Goal: Use online tool/utility: Utilize a website feature to perform a specific function

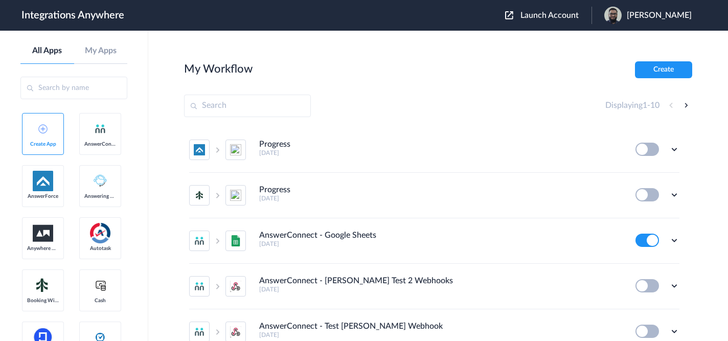
click at [560, 14] on span "Launch Account" at bounding box center [549, 15] width 58 height 8
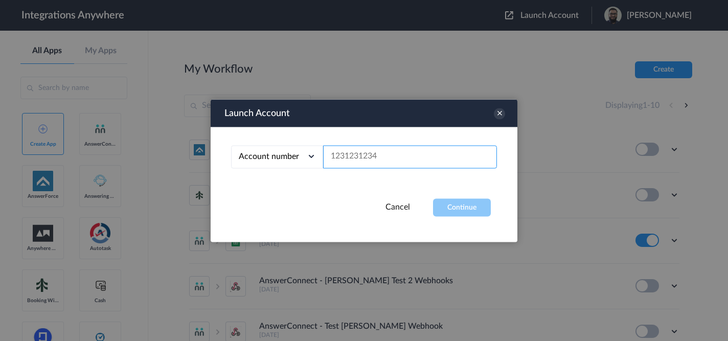
click at [370, 159] on input "text" at bounding box center [410, 156] width 174 height 23
paste input "9802851915"
type input "9802851915"
click at [451, 199] on div "Launch Account Account number Account number Email address 9802851915 Cancel Co…" at bounding box center [364, 170] width 307 height 143
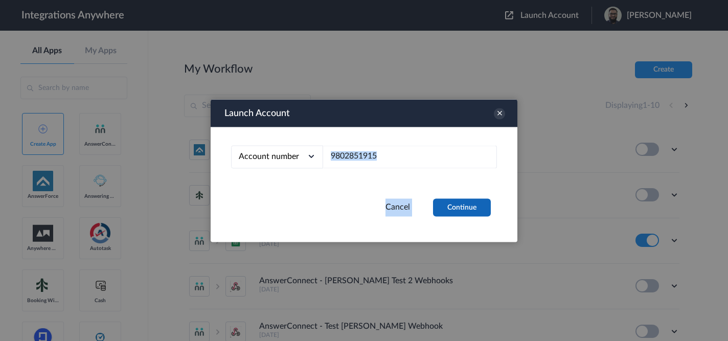
click at [451, 200] on button "Continue" at bounding box center [462, 207] width 58 height 18
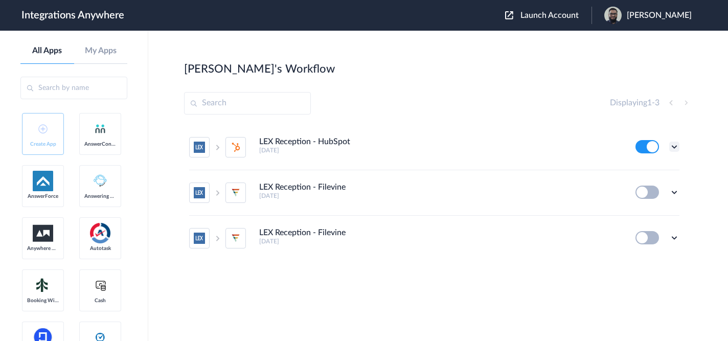
click at [672, 144] on icon at bounding box center [674, 147] width 10 height 10
click at [627, 167] on icon at bounding box center [624, 171] width 7 height 8
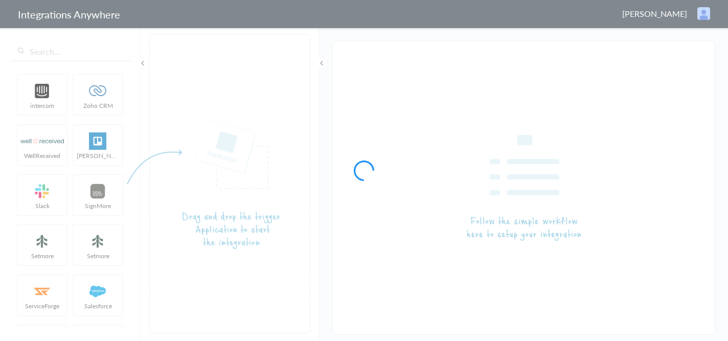
type input "LEX Reception - HubSpot"
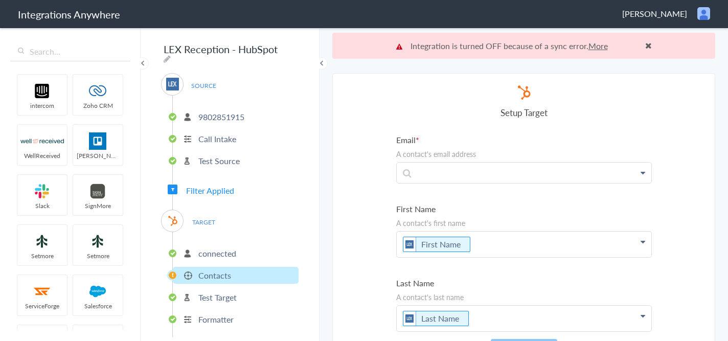
scroll to position [1, 0]
